Goal: Communication & Community: Answer question/provide support

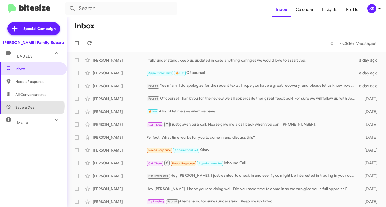
click at [32, 106] on span "Save a Deal" at bounding box center [25, 107] width 20 height 5
type input "in:not-interested"
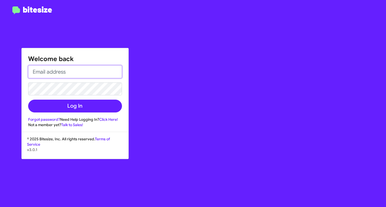
drag, startPoint x: 74, startPoint y: 75, endPoint x: 71, endPoint y: 76, distance: 3.4
click at [74, 75] on input "email" at bounding box center [75, 71] width 94 height 13
type input "[EMAIL_ADDRESS][DOMAIN_NAME]"
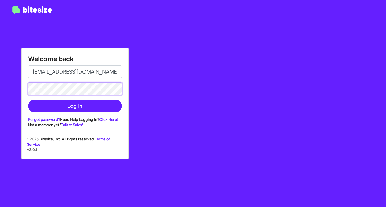
click at [28, 100] on button "Log In" at bounding box center [75, 106] width 94 height 13
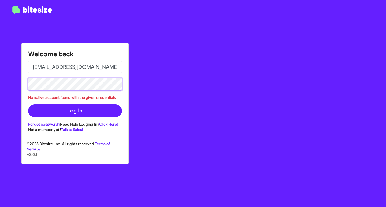
click at [10, 85] on div "Welcome back [EMAIL_ADDRESS][DOMAIN_NAME] No active account found with the give…" at bounding box center [193, 103] width 386 height 207
click at [28, 105] on button "Log In" at bounding box center [75, 111] width 94 height 13
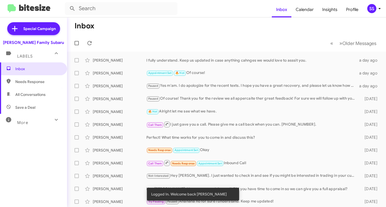
click at [35, 109] on span "Save a Deal" at bounding box center [33, 107] width 67 height 13
type input "in:not-interested"
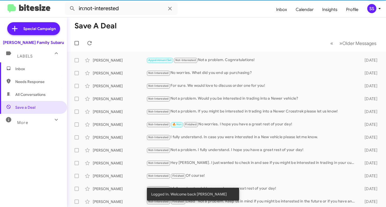
click at [32, 70] on span "Inbox" at bounding box center [38, 68] width 46 height 5
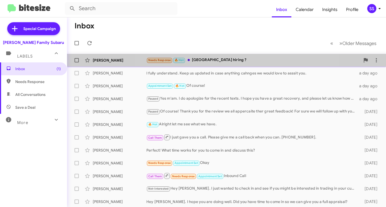
click at [227, 57] on div "[PERSON_NAME] Needs Response 🔥 Hot Yall hiring ? a few seconds ago" at bounding box center [226, 60] width 310 height 11
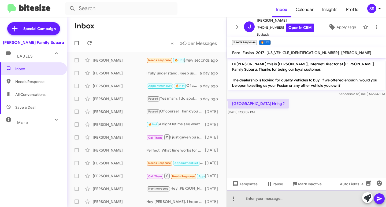
click at [275, 201] on div at bounding box center [306, 198] width 159 height 17
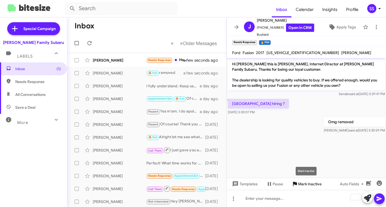
click at [299, 183] on span "Mark Inactive" at bounding box center [310, 184] width 24 height 10
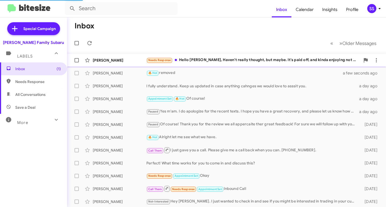
click at [223, 58] on div "Needs Response Hello [PERSON_NAME], Haven't really thought, but maybe. It's pai…" at bounding box center [253, 60] width 214 height 6
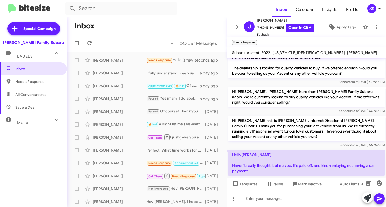
scroll to position [23, 0]
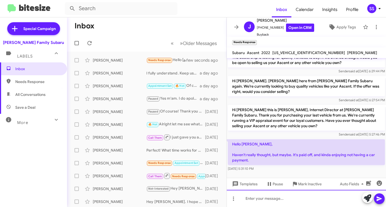
click at [286, 200] on div at bounding box center [306, 198] width 159 height 17
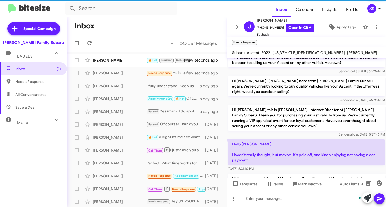
scroll to position [48, 0]
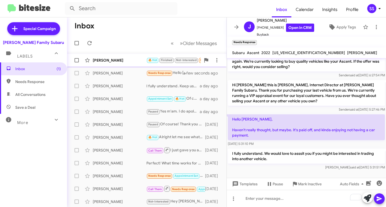
click at [130, 55] on div "[PERSON_NAME] 🔥 Hot Finished Not-Interested Needs Response I need * a few secon…" at bounding box center [146, 60] width 151 height 11
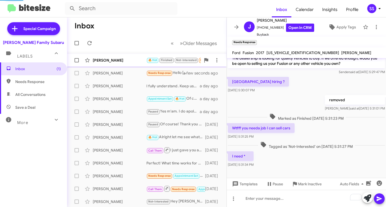
scroll to position [22, 0]
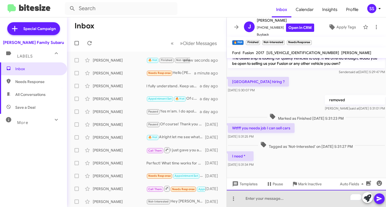
click at [269, 200] on div "To enrich screen reader interactions, please activate Accessibility in Grammarl…" at bounding box center [306, 198] width 159 height 17
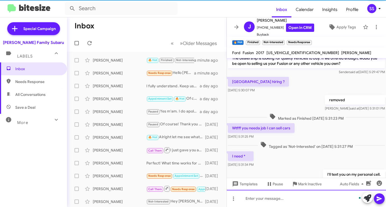
scroll to position [42, 0]
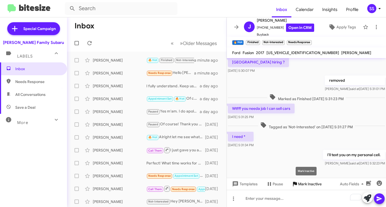
click at [305, 186] on span "Mark Inactive" at bounding box center [310, 184] width 24 height 10
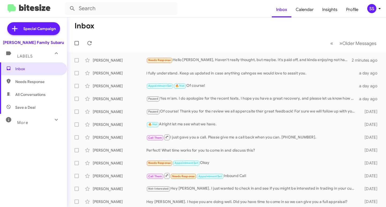
click at [28, 109] on span "Save a Deal" at bounding box center [25, 107] width 20 height 5
type input "in:not-interested"
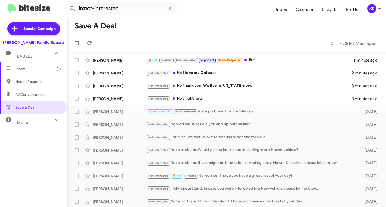
click at [42, 66] on span "Inbox (1)" at bounding box center [33, 68] width 67 height 13
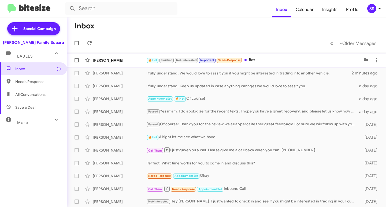
click at [280, 57] on div "🔥 Hot Finished Not-Interested Important Needs Response Bet" at bounding box center [253, 60] width 214 height 6
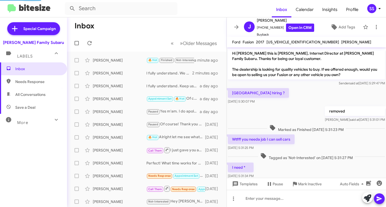
scroll to position [62, 0]
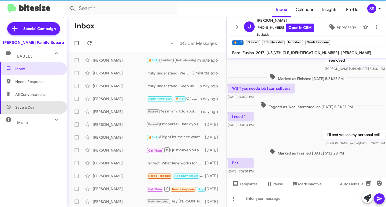
click at [34, 109] on span "Save a Deal" at bounding box center [25, 107] width 20 height 5
type input "in:not-interested"
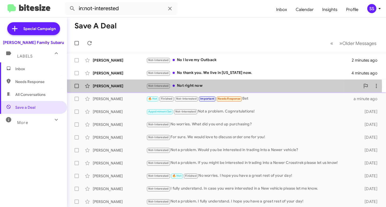
click at [193, 86] on div "Not-Interested Not right now" at bounding box center [253, 86] width 214 height 6
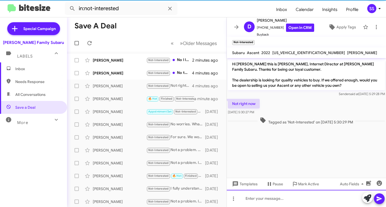
click at [278, 196] on div at bounding box center [306, 198] width 159 height 17
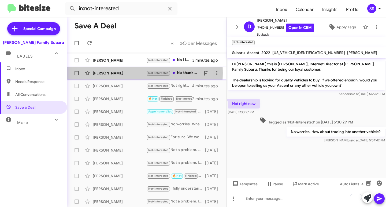
click at [116, 73] on div "[PERSON_NAME]" at bounding box center [120, 73] width 54 height 5
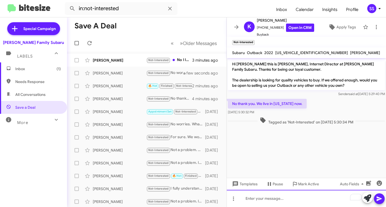
click at [266, 204] on div "To enrich screen reader interactions, please activate Accessibility in Grammarl…" at bounding box center [306, 198] width 159 height 17
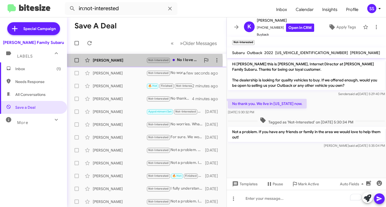
click at [118, 62] on div "[PERSON_NAME]" at bounding box center [120, 60] width 54 height 5
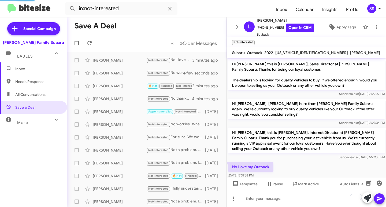
scroll to position [18, 0]
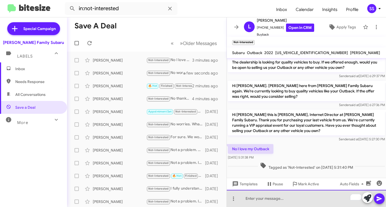
click at [258, 198] on div "To enrich screen reader interactions, please activate Accessibility in Grammarl…" at bounding box center [306, 198] width 159 height 17
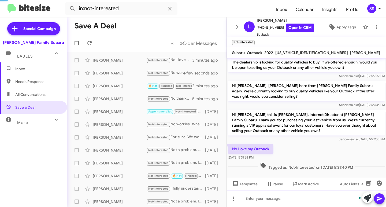
scroll to position [38, 0]
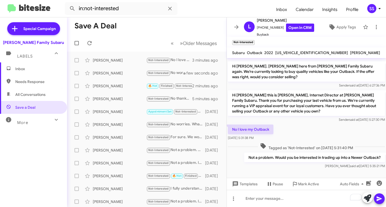
click at [48, 65] on span "Inbox" at bounding box center [33, 68] width 67 height 13
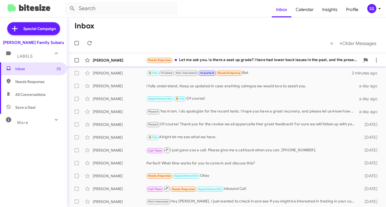
click at [215, 57] on div "Needs Response Let me ask you. Is there a seat up grade? I have had lower back …" at bounding box center [253, 60] width 214 height 6
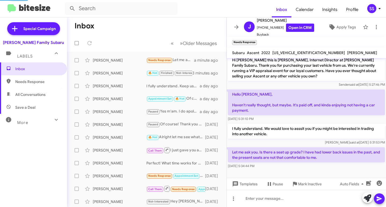
scroll to position [92, 0]
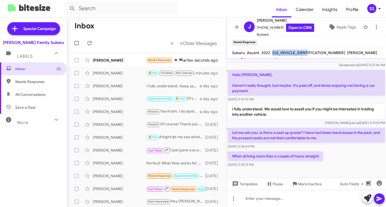
drag, startPoint x: 311, startPoint y: 52, endPoint x: 272, endPoint y: 53, distance: 38.9
click at [272, 53] on div "[US_VEHICLE_IDENTIFICATION_NUMBER]" at bounding box center [308, 53] width 75 height 6
copy span "[US_VEHICLE_IDENTIFICATION_NUMBER]"
click at [265, 200] on div at bounding box center [306, 198] width 159 height 17
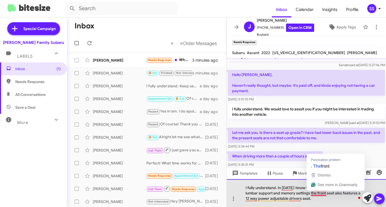
click at [317, 201] on div "I fully understand. In [DATE] i know they added upgrades to the lumbar support …" at bounding box center [306, 193] width 159 height 28
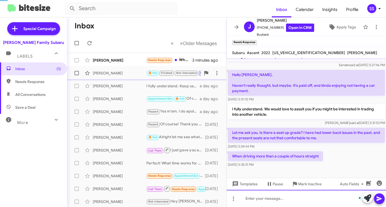
scroll to position [123, 0]
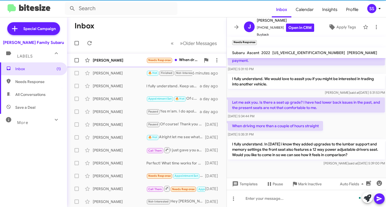
click at [121, 65] on div "[PERSON_NAME] Needs Response When driving more than a couple of hours straight …" at bounding box center [146, 60] width 151 height 11
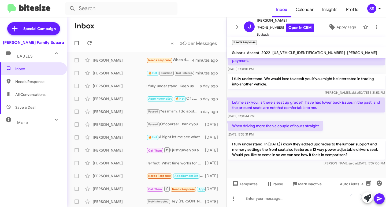
click at [36, 101] on span "Save a Deal" at bounding box center [33, 107] width 67 height 13
type input "in:not-interested"
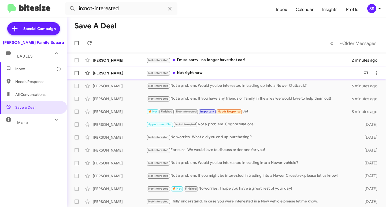
click at [206, 76] on div "Not-Interested Not right now" at bounding box center [253, 73] width 214 height 6
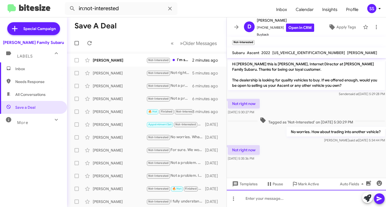
click at [268, 201] on div at bounding box center [306, 198] width 159 height 17
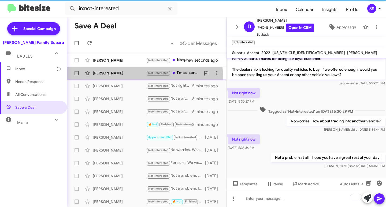
click at [117, 65] on mat-action-list "[PERSON_NAME] Not-Interested Not at this time. I'm not wanting to buy another v…" at bounding box center [147, 182] width 160 height 260
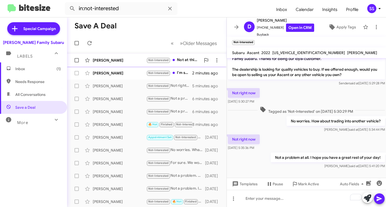
click at [118, 66] on span "[PERSON_NAME] Not-Interested Not at this time. I'm not wanting to buy another v…" at bounding box center [147, 60] width 160 height 13
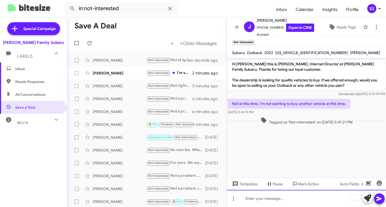
click at [271, 202] on div "To enrich screen reader interactions, please activate Accessibility in Grammarl…" at bounding box center [306, 198] width 159 height 17
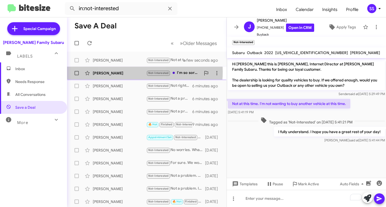
click at [126, 72] on div "[PERSON_NAME]" at bounding box center [120, 73] width 54 height 5
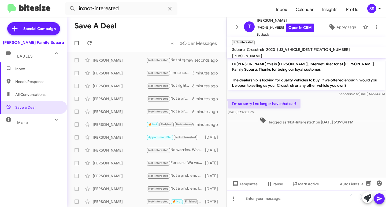
click at [273, 197] on div "To enrich screen reader interactions, please activate Accessibility in Grammarl…" at bounding box center [306, 198] width 159 height 17
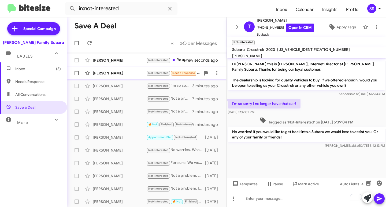
click at [115, 73] on div "[PERSON_NAME]" at bounding box center [120, 73] width 54 height 5
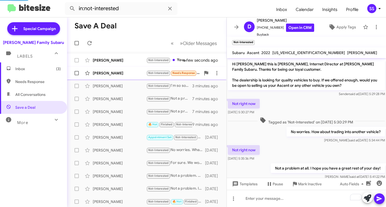
scroll to position [30, 0]
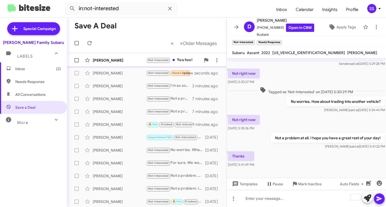
click at [112, 62] on div "[PERSON_NAME]" at bounding box center [120, 60] width 54 height 5
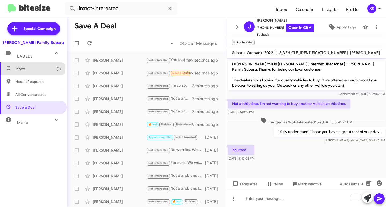
click at [32, 66] on span "Inbox (1)" at bounding box center [38, 68] width 46 height 5
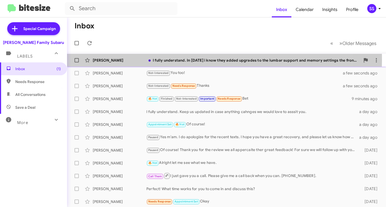
click at [129, 60] on div "[PERSON_NAME]" at bounding box center [120, 60] width 54 height 5
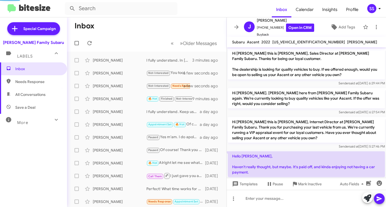
scroll to position [112, 0]
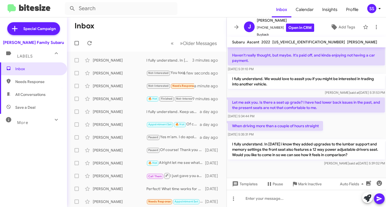
click at [30, 108] on span "Save a Deal" at bounding box center [25, 107] width 20 height 5
type input "in:not-interested"
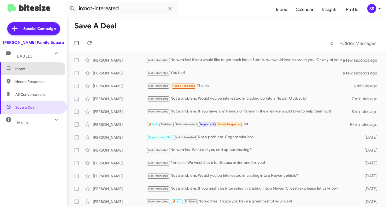
click at [32, 70] on span "Inbox" at bounding box center [38, 68] width 46 height 5
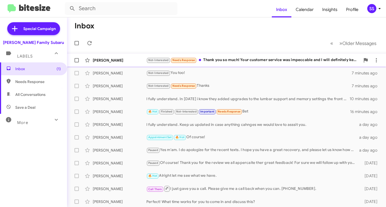
click at [240, 60] on div "Not-Interested Needs Response Thank you so much! Your customer service was impe…" at bounding box center [253, 60] width 214 height 6
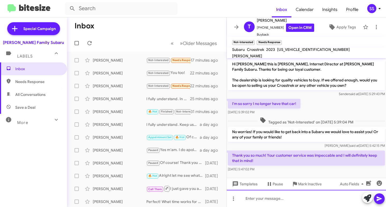
click at [266, 198] on div at bounding box center [306, 198] width 159 height 17
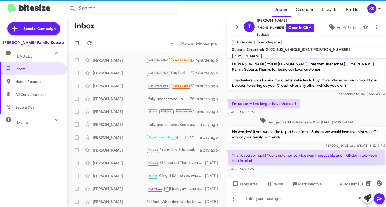
scroll to position [21, 0]
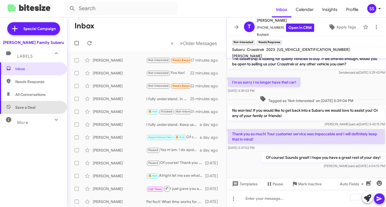
click at [42, 110] on span "Save a Deal" at bounding box center [33, 107] width 67 height 13
type input "in:not-interested"
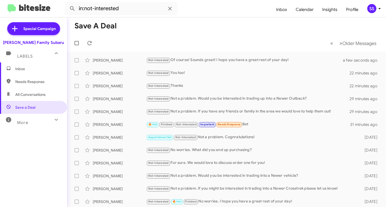
click at [29, 72] on span "Inbox" at bounding box center [33, 68] width 67 height 13
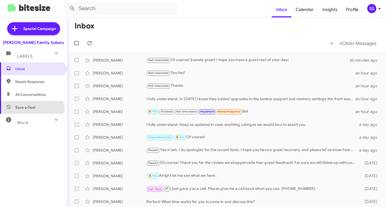
click at [30, 112] on span "Save a Deal" at bounding box center [33, 107] width 67 height 13
type input "in:not-interested"
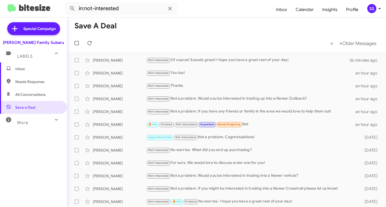
click at [37, 69] on span "Inbox" at bounding box center [38, 68] width 46 height 5
